Goal: Information Seeking & Learning: Understand process/instructions

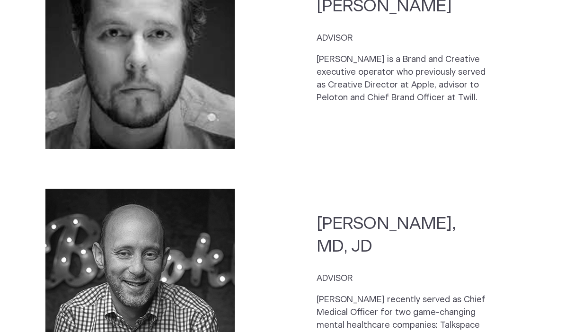
scroll to position [2348, 0]
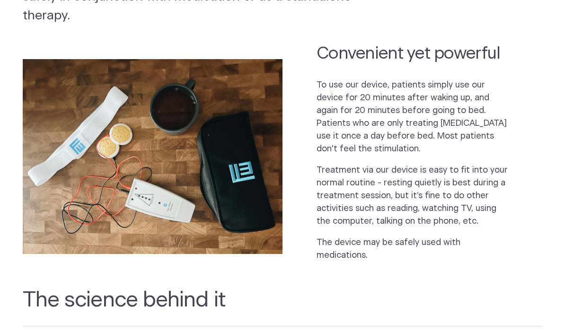
scroll to position [283, 0]
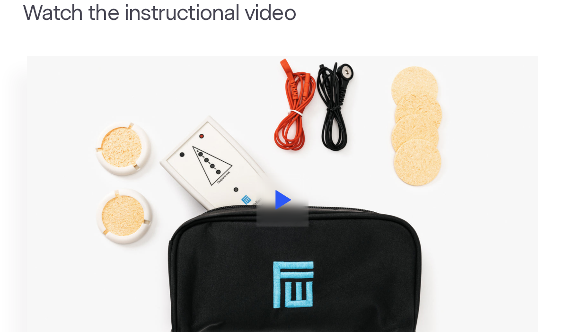
click at [284, 191] on icon at bounding box center [284, 200] width 16 height 19
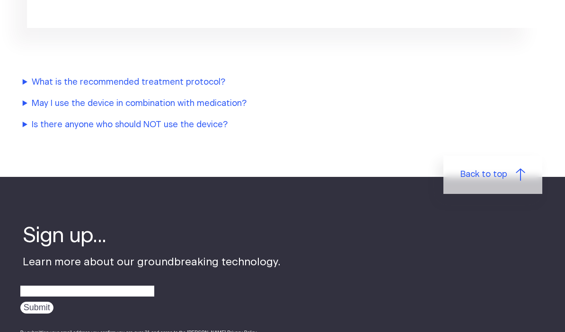
scroll to position [1173, 0]
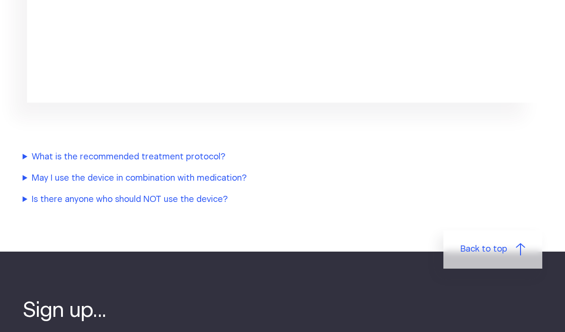
click at [211, 172] on summary "May I use the device in combination with medication?" at bounding box center [222, 178] width 398 height 13
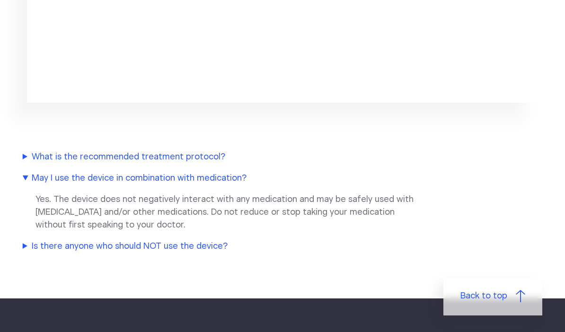
click at [181, 241] on summary "Is there anyone who should NOT use the device?" at bounding box center [222, 247] width 398 height 13
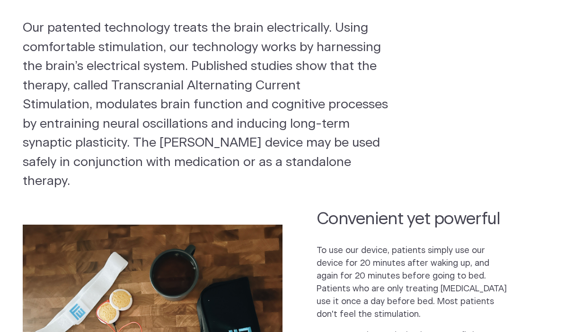
scroll to position [85, 0]
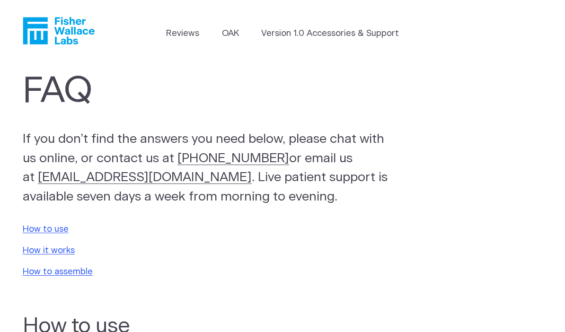
click at [56, 226] on link "How to use" at bounding box center [46, 229] width 46 height 9
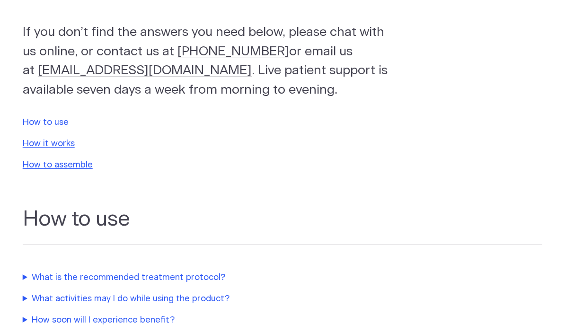
scroll to position [312, 0]
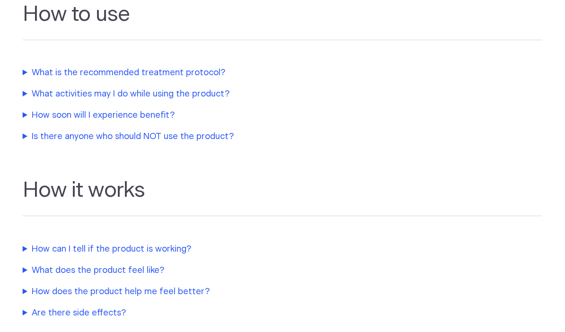
click at [183, 69] on summary "What is the recommended treatment protocol?" at bounding box center [222, 73] width 398 height 13
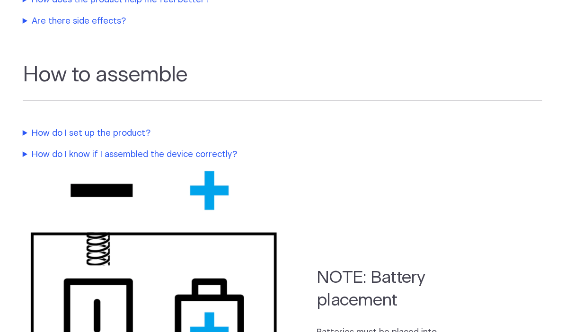
scroll to position [659, 0]
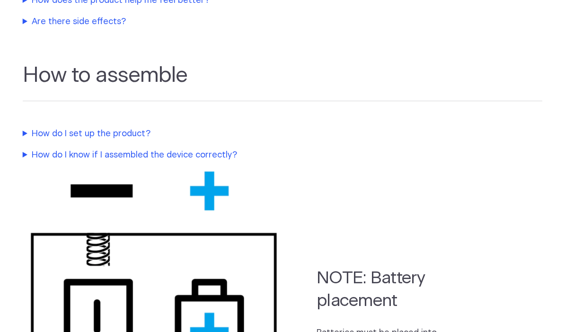
click at [55, 134] on summary "How do I set up the product?" at bounding box center [222, 134] width 398 height 13
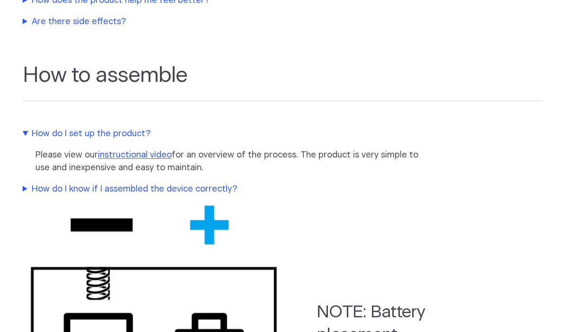
click at [142, 157] on link "instructional video" at bounding box center [135, 155] width 74 height 9
